Goal: Task Accomplishment & Management: Use online tool/utility

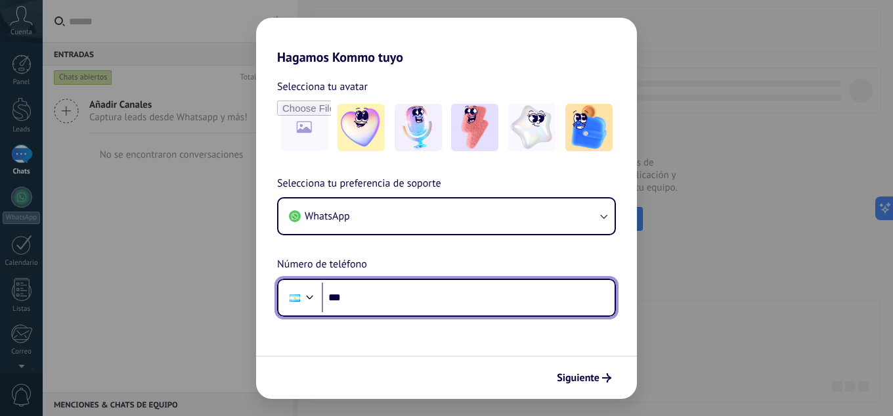
click at [414, 295] on input "***" at bounding box center [468, 297] width 293 height 30
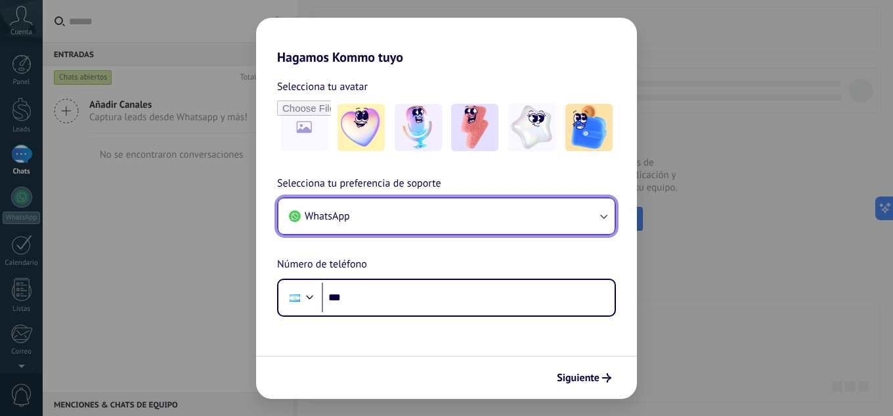
click at [477, 222] on button "WhatsApp" at bounding box center [446, 215] width 336 height 35
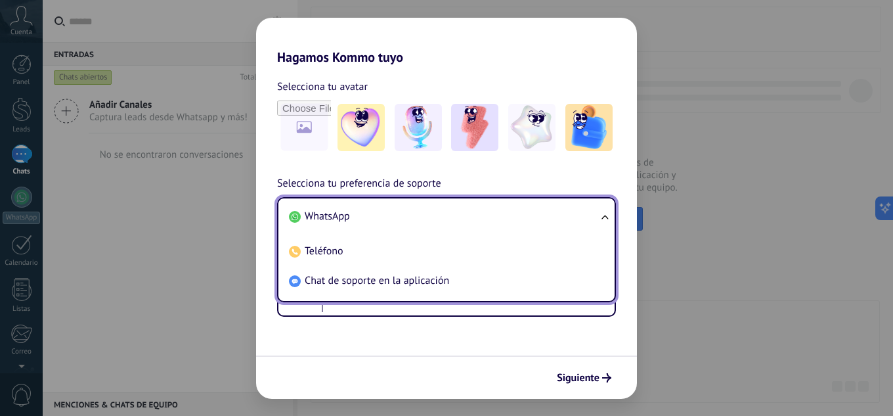
click at [477, 222] on li "WhatsApp" at bounding box center [444, 217] width 320 height 30
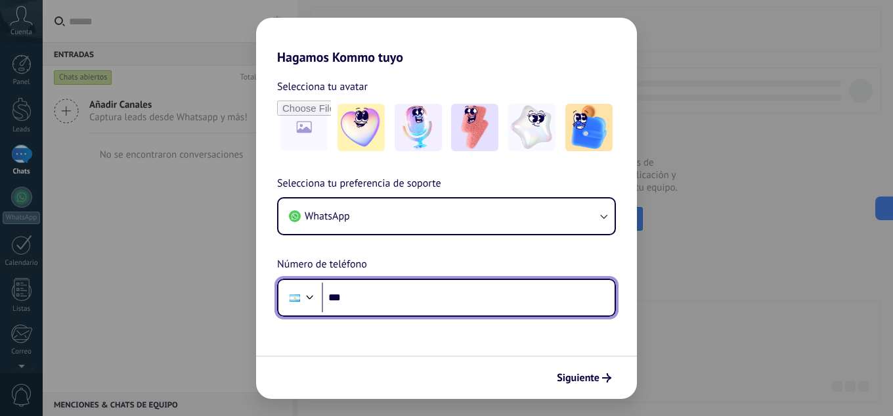
click at [529, 311] on input "***" at bounding box center [468, 297] width 293 height 30
type input "**********"
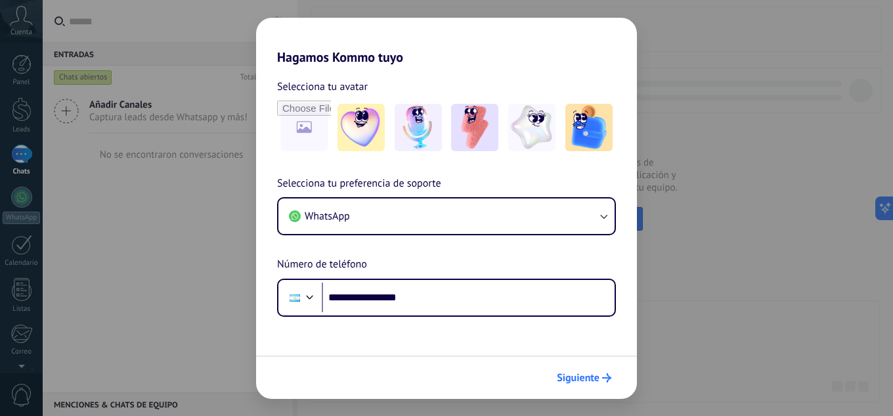
click at [601, 383] on button "Siguiente" at bounding box center [584, 377] width 66 height 22
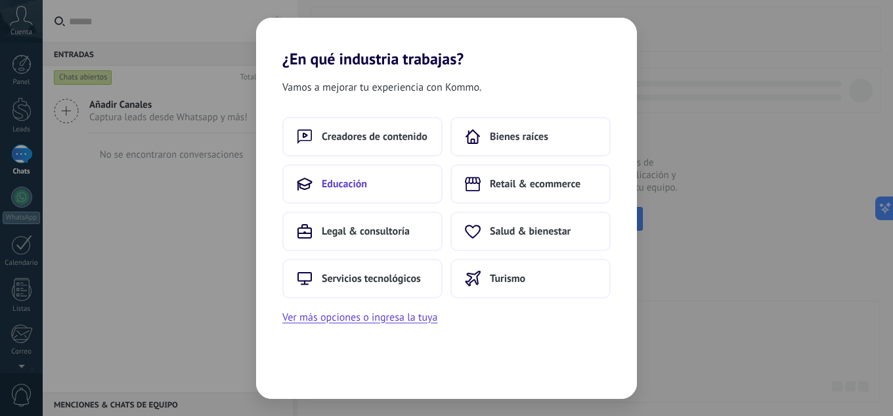
click at [371, 184] on button "Educación" at bounding box center [362, 183] width 160 height 39
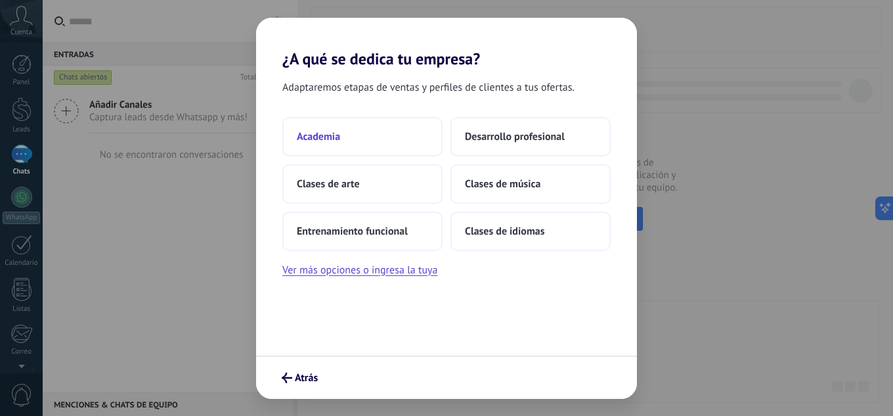
click at [368, 149] on button "Academia" at bounding box center [362, 136] width 160 height 39
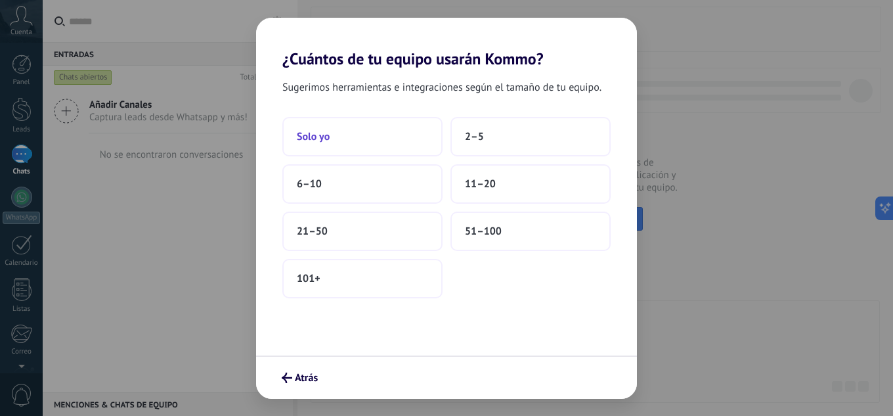
click at [333, 137] on button "Solo yo" at bounding box center [362, 136] width 160 height 39
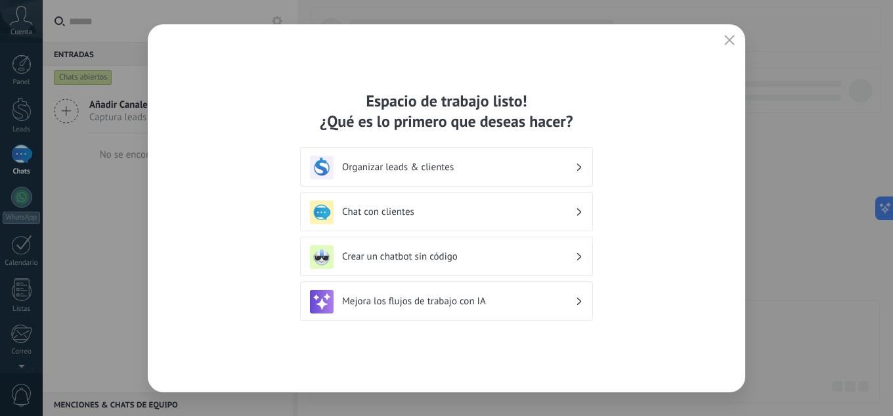
click at [492, 175] on div "Organizar leads & clientes" at bounding box center [446, 168] width 273 height 24
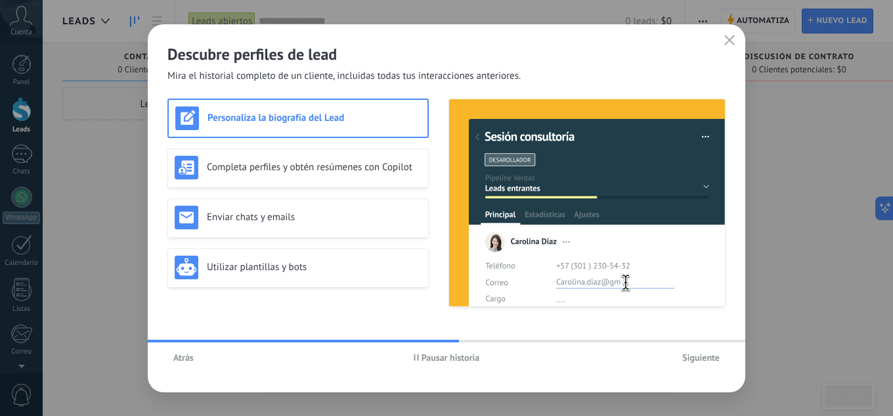
click at [736, 51] on div "Descubre perfiles de lead Mira el historial completo de un cliente, incluidas t…" at bounding box center [447, 53] width 598 height 58
click at [731, 47] on button "button" at bounding box center [729, 41] width 17 height 18
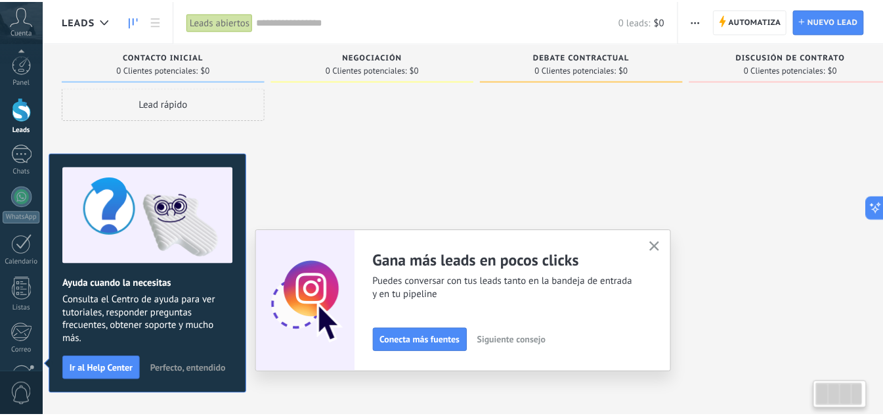
scroll to position [131, 0]
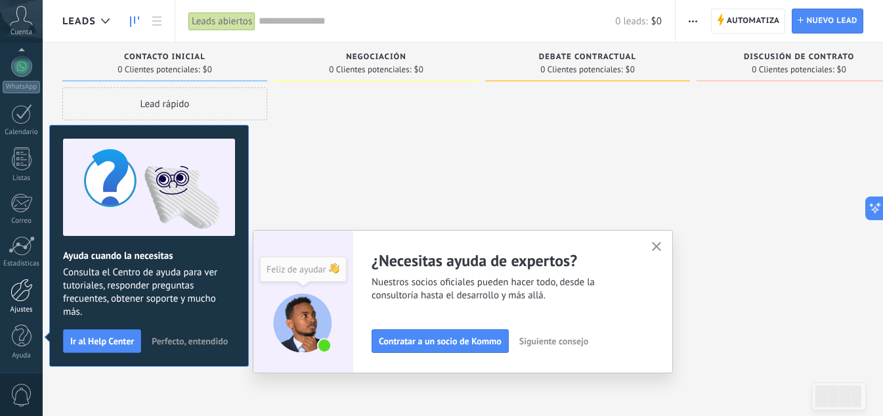
click at [16, 291] on div at bounding box center [22, 289] width 22 height 23
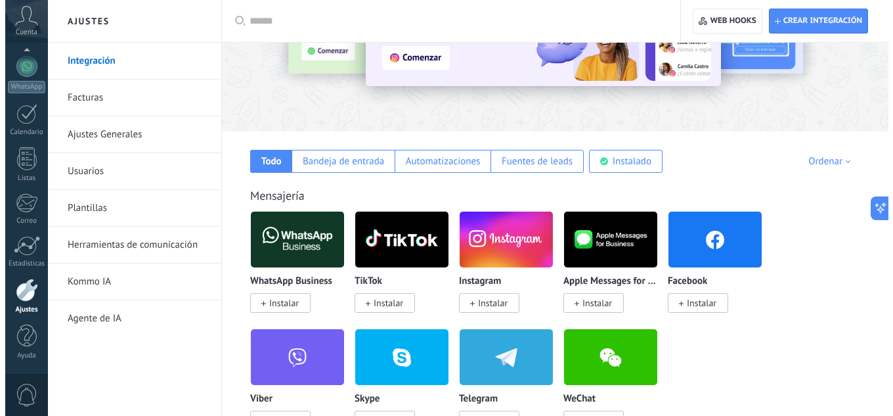
scroll to position [131, 0]
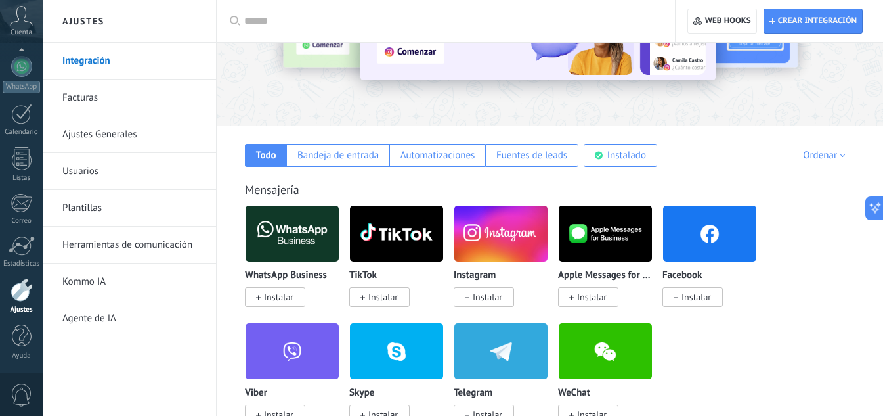
click at [292, 306] on span "Instalar" at bounding box center [275, 297] width 60 height 20
click at [285, 240] on img at bounding box center [292, 234] width 93 height 64
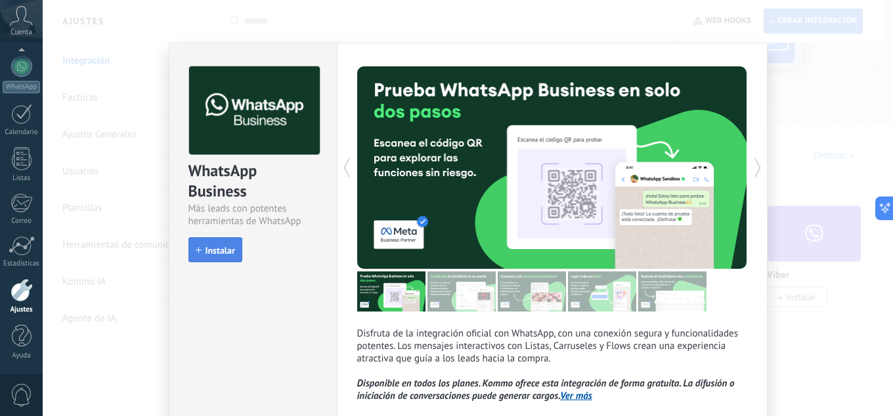
click at [229, 247] on span "Instalar" at bounding box center [221, 250] width 30 height 9
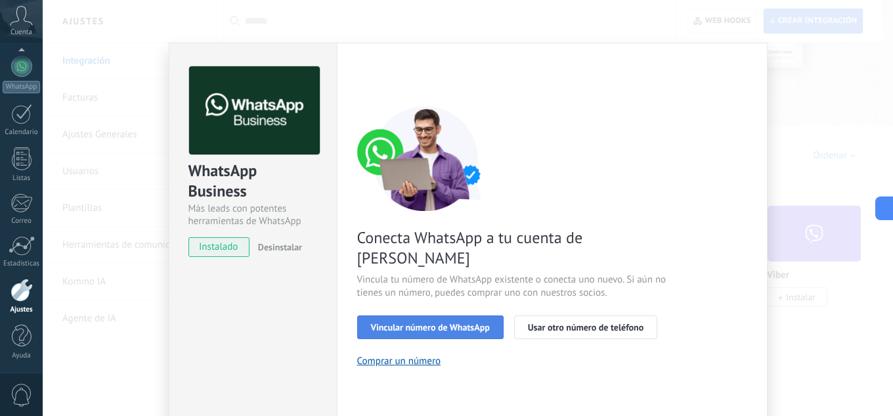
click at [439, 322] on span "Vincular número de WhatsApp" at bounding box center [430, 326] width 119 height 9
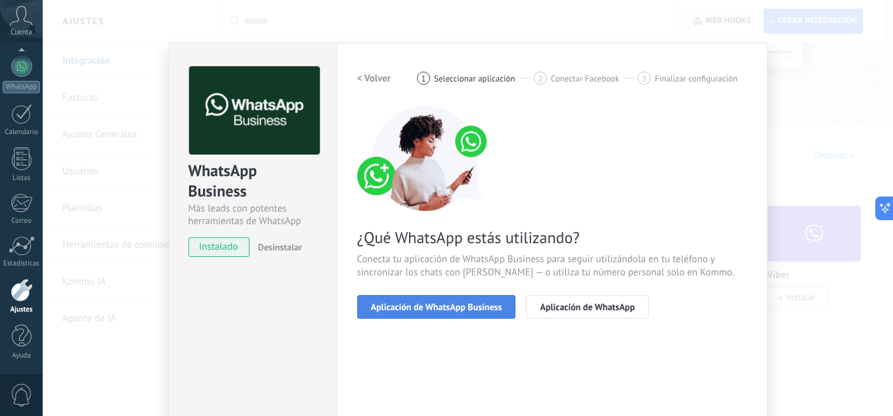
click at [491, 297] on button "Aplicación de WhatsApp Business" at bounding box center [436, 307] width 159 height 24
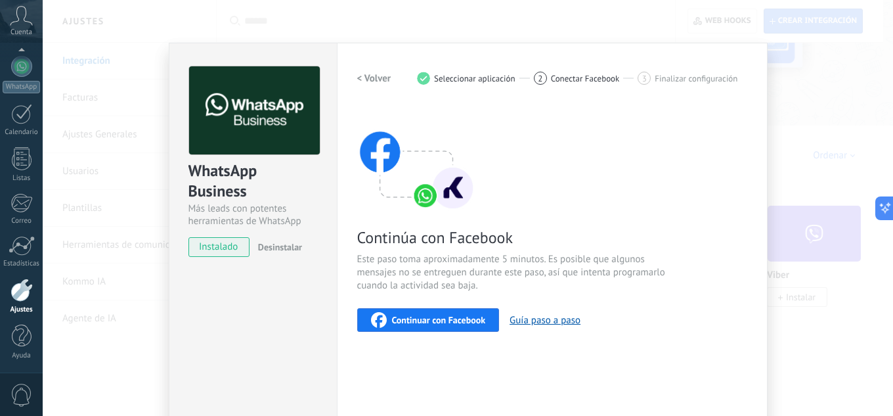
click at [457, 328] on button "Continuar con Facebook" at bounding box center [428, 320] width 142 height 24
click at [456, 318] on span "Continuar con Facebook" at bounding box center [439, 319] width 94 height 9
click at [423, 337] on div "< Volver 1 Seleccionar aplicación 2 Conectar Facebook 3 Finalizar configuración…" at bounding box center [552, 269] width 390 height 406
click at [425, 318] on span "Continuar con Facebook" at bounding box center [439, 319] width 94 height 9
click at [808, 207] on div "WhatsApp Business Más leads con potentes herramientas de WhatsApp instalado Des…" at bounding box center [468, 208] width 850 height 416
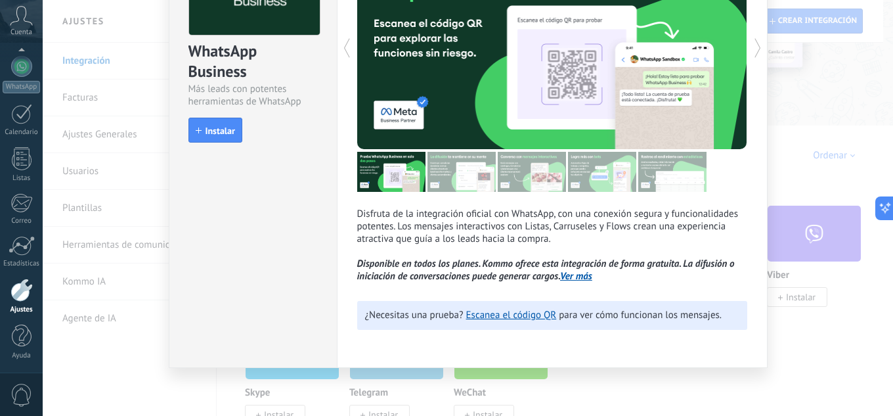
scroll to position [121, 0]
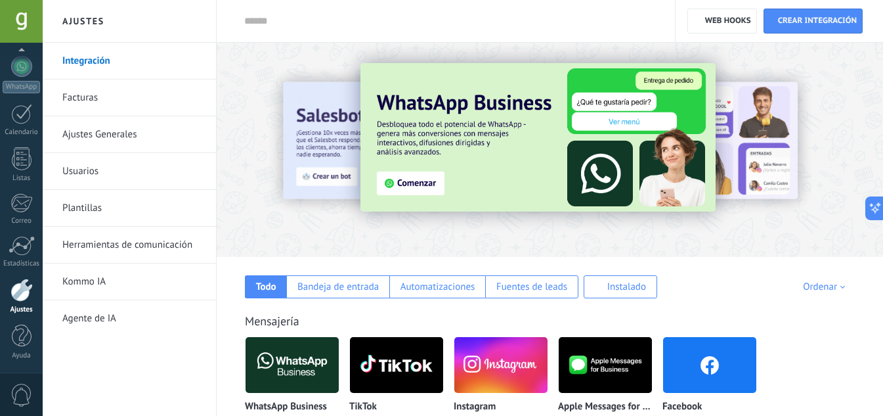
click at [13, 301] on div at bounding box center [22, 289] width 22 height 23
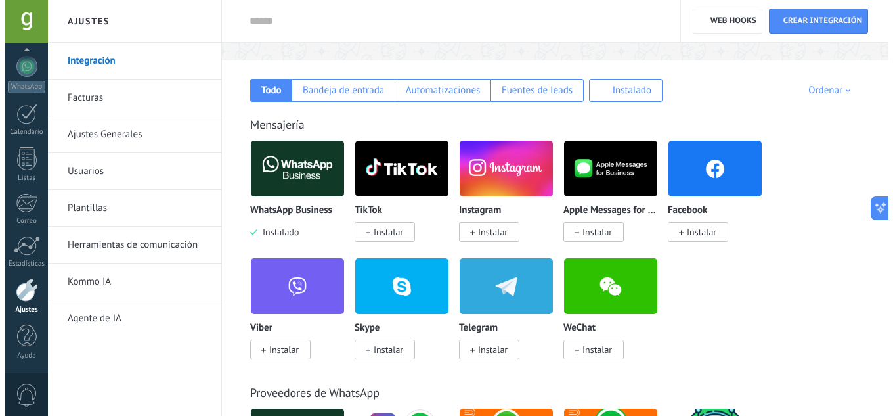
scroll to position [197, 0]
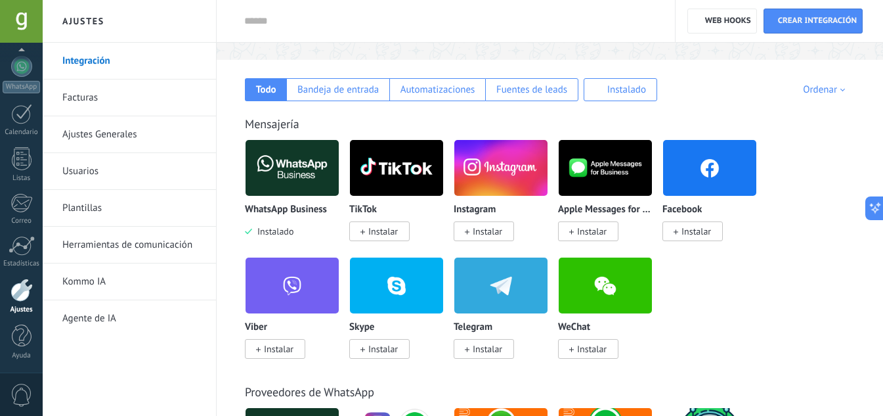
click at [299, 188] on img at bounding box center [292, 168] width 93 height 64
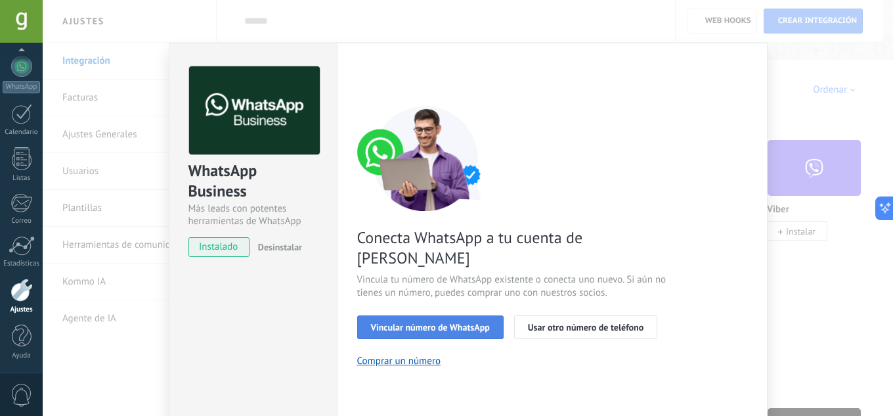
click at [438, 315] on button "Vincular número de WhatsApp" at bounding box center [430, 327] width 146 height 24
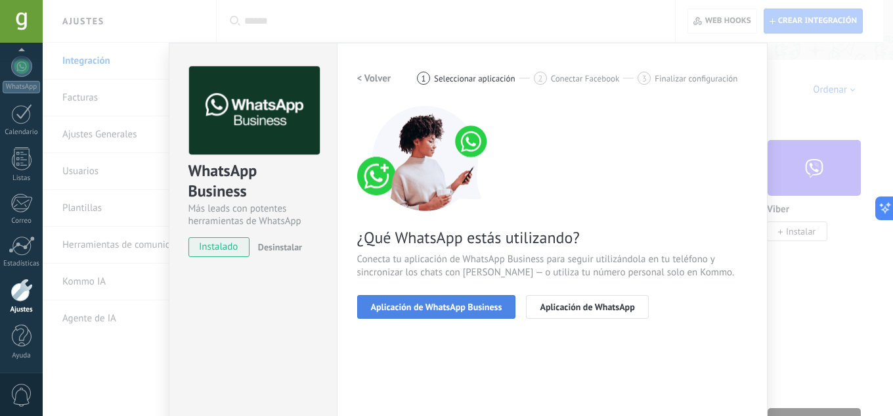
click at [504, 310] on button "Aplicación de WhatsApp Business" at bounding box center [436, 307] width 159 height 24
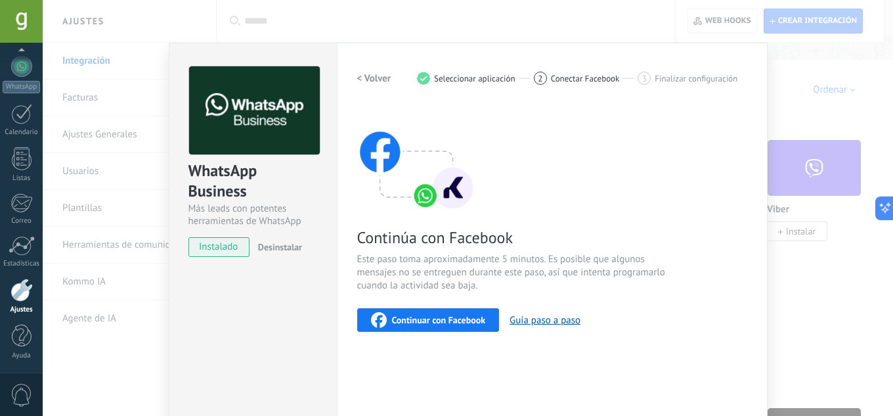
click at [488, 318] on button "Continuar con Facebook" at bounding box center [428, 320] width 142 height 24
